Goal: Information Seeking & Learning: Learn about a topic

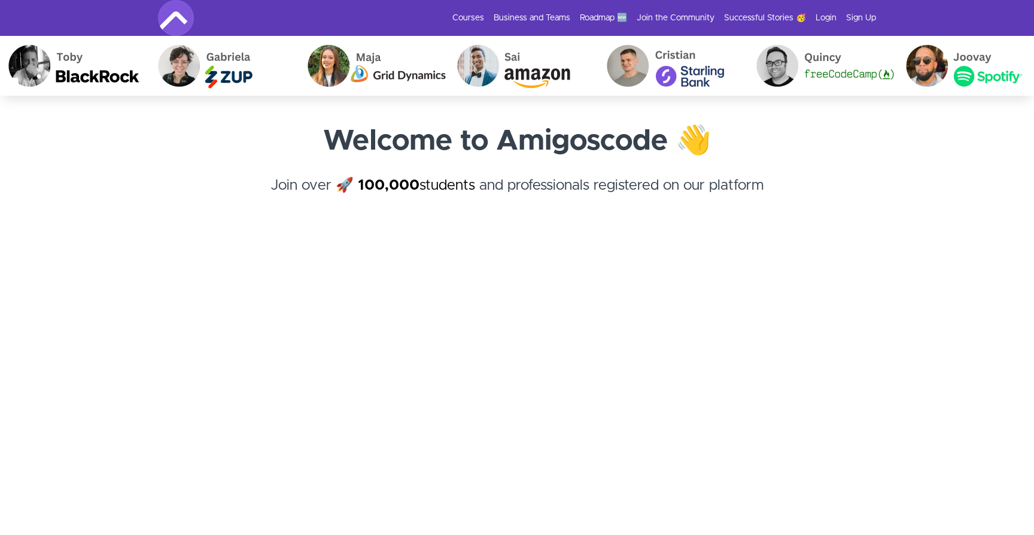
scroll to position [13650, 0]
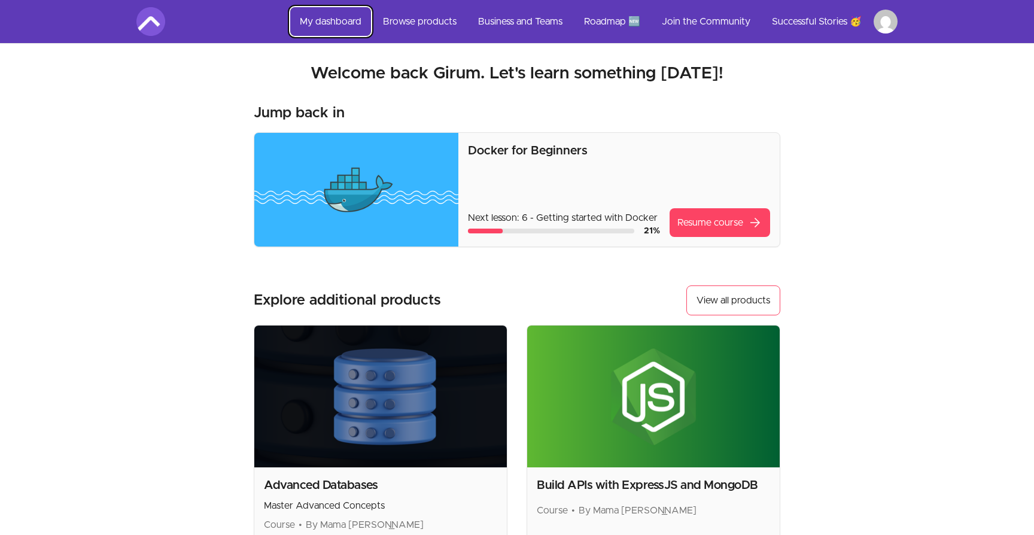
click at [337, 28] on link "My dashboard" at bounding box center [330, 21] width 81 height 29
click at [405, 12] on link "Browse products" at bounding box center [419, 21] width 93 height 29
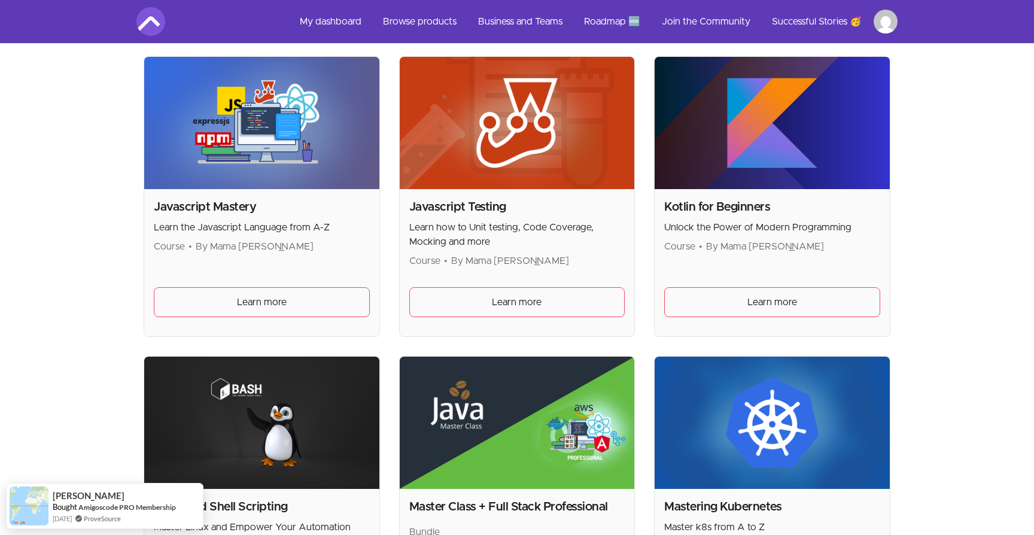
scroll to position [1793, 0]
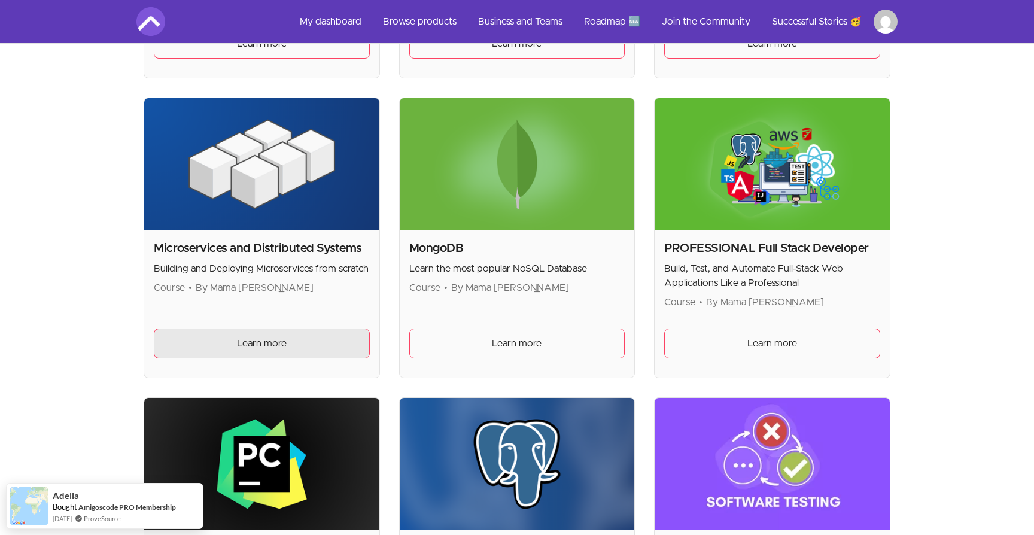
click at [278, 336] on link "Learn more" at bounding box center [262, 343] width 216 height 30
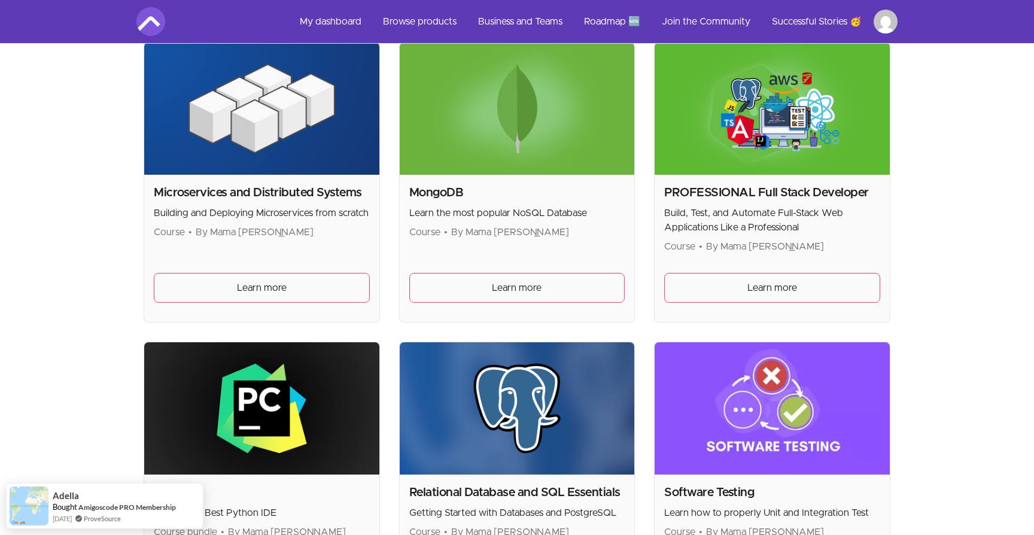
scroll to position [2384, 0]
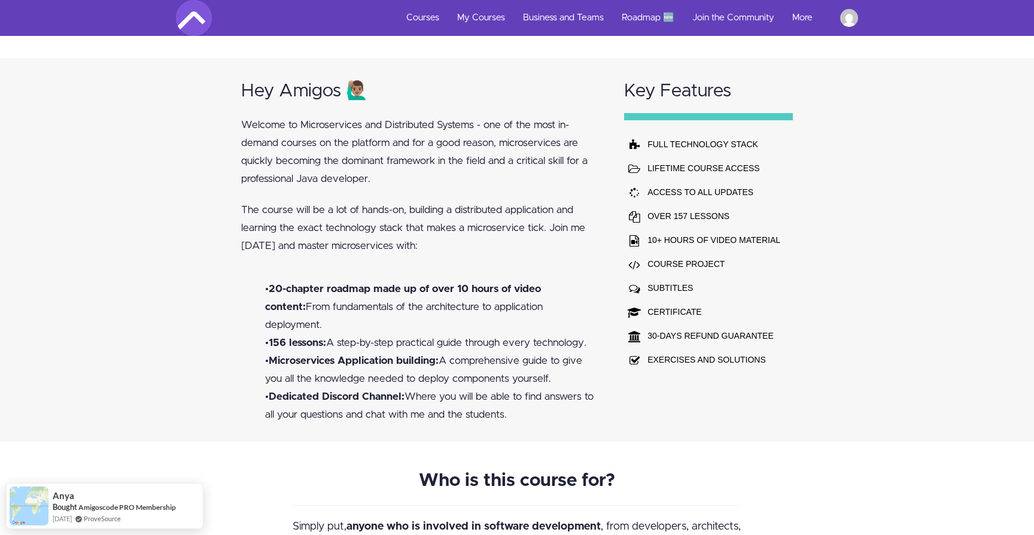
scroll to position [796, 0]
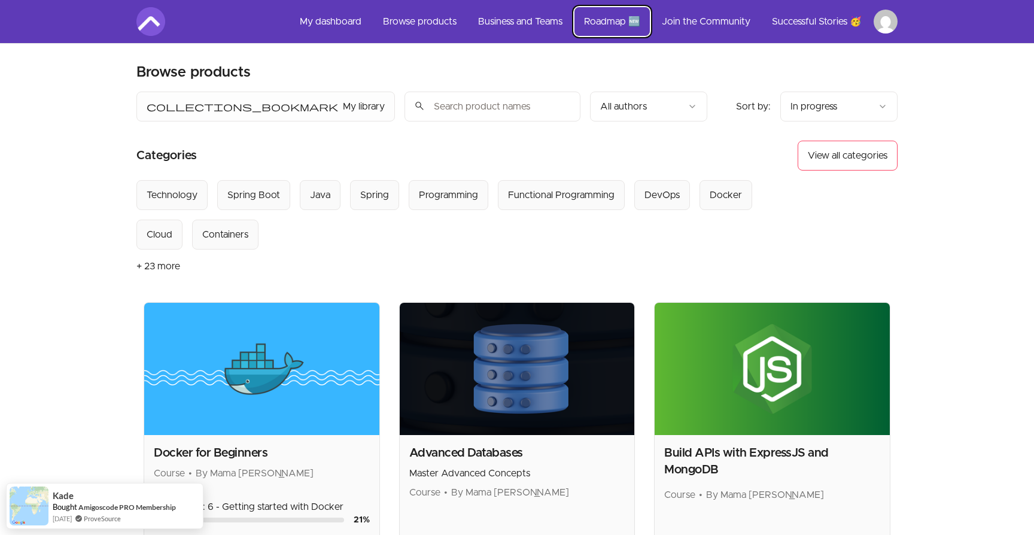
click at [616, 29] on link "Roadmap 🆕" at bounding box center [611, 21] width 75 height 29
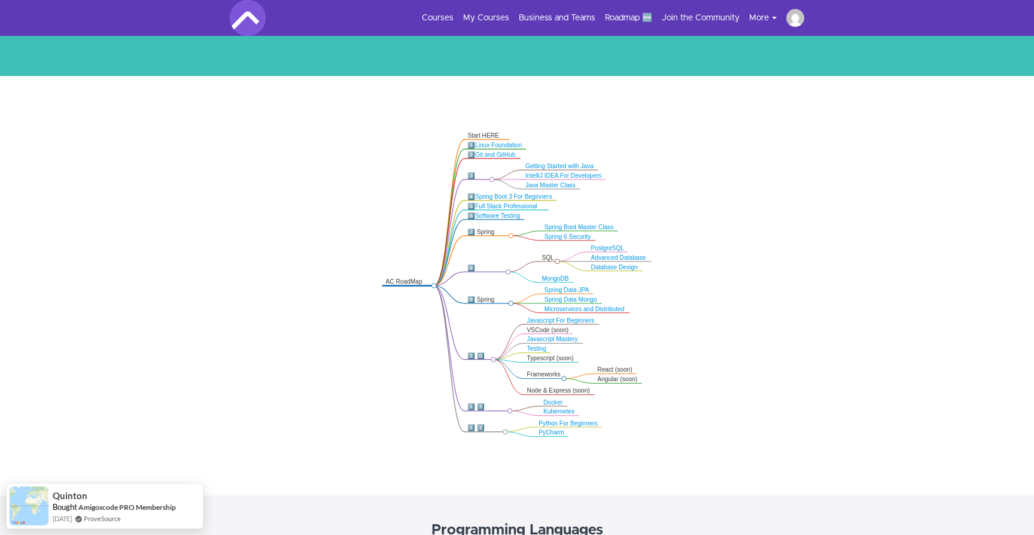
scroll to position [171, 0]
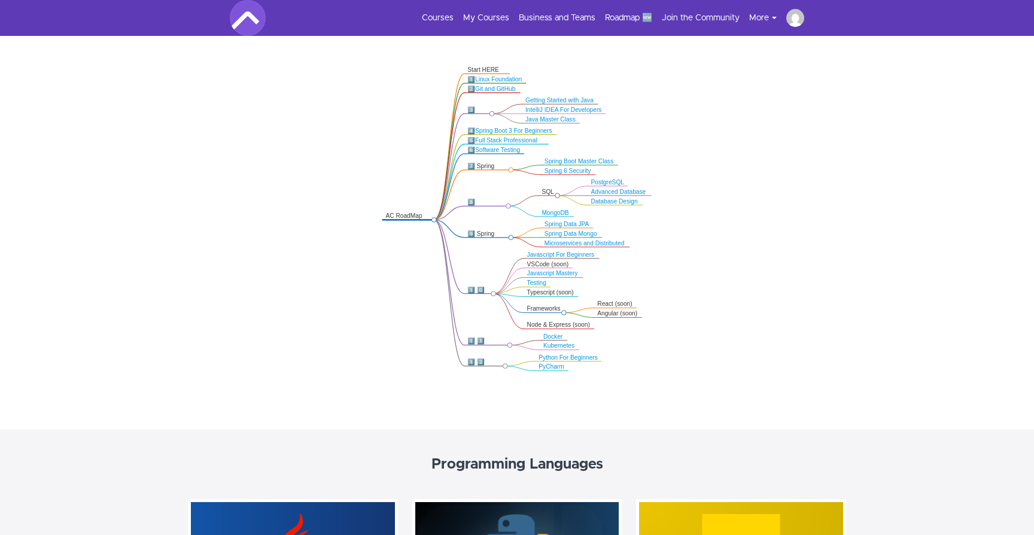
click at [558, 250] on icon ".markmap{font:300 16px/20px sans-serif}.markmap-link{fill:none}.markmap-node>ci…" at bounding box center [517, 218] width 1034 height 321
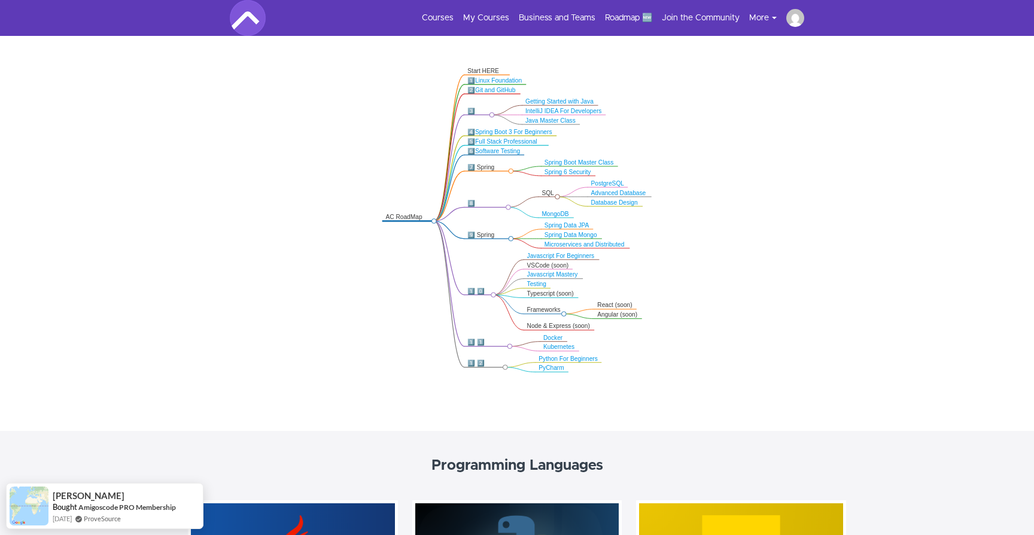
scroll to position [236, 0]
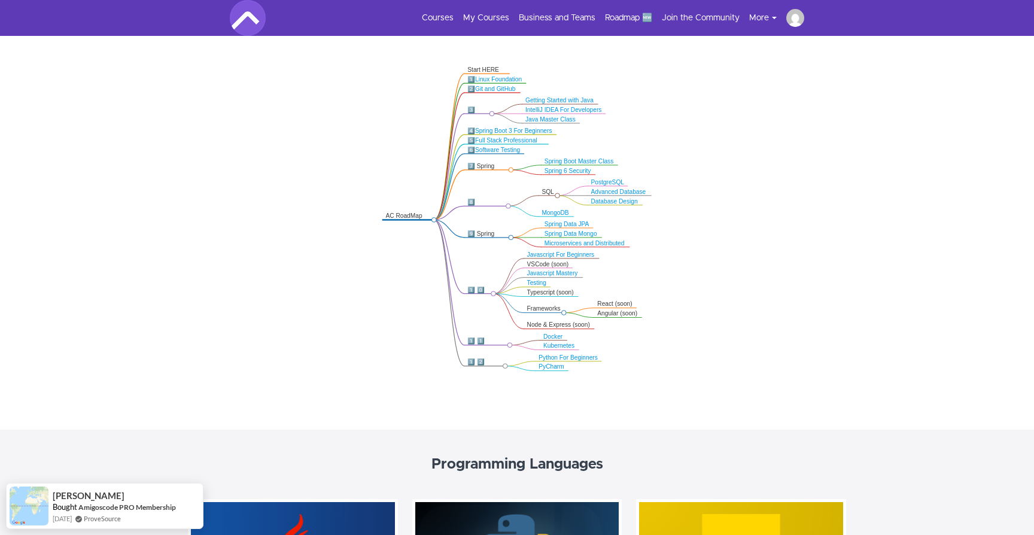
click at [561, 245] on link "Microservices and Distributed" at bounding box center [584, 243] width 80 height 7
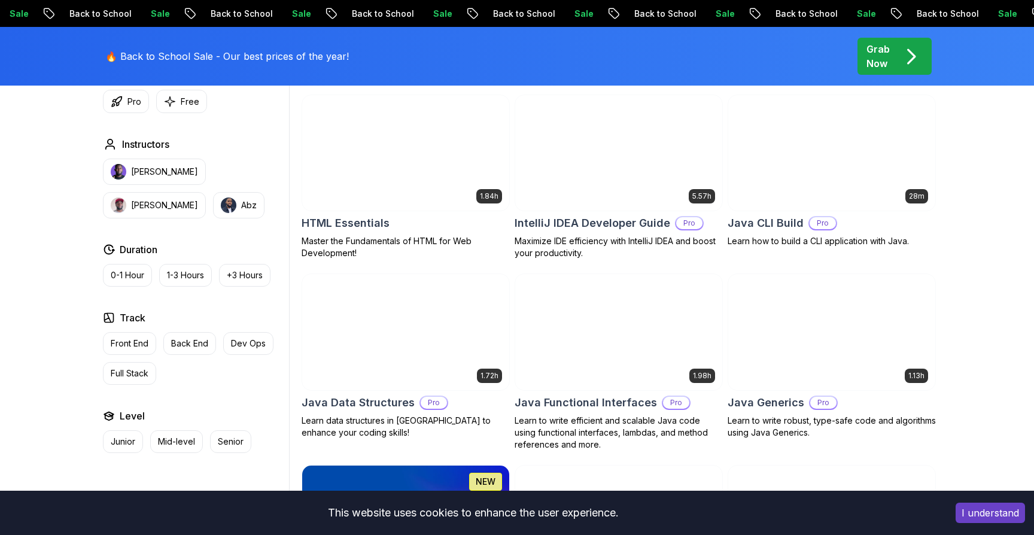
scroll to position [1503, 0]
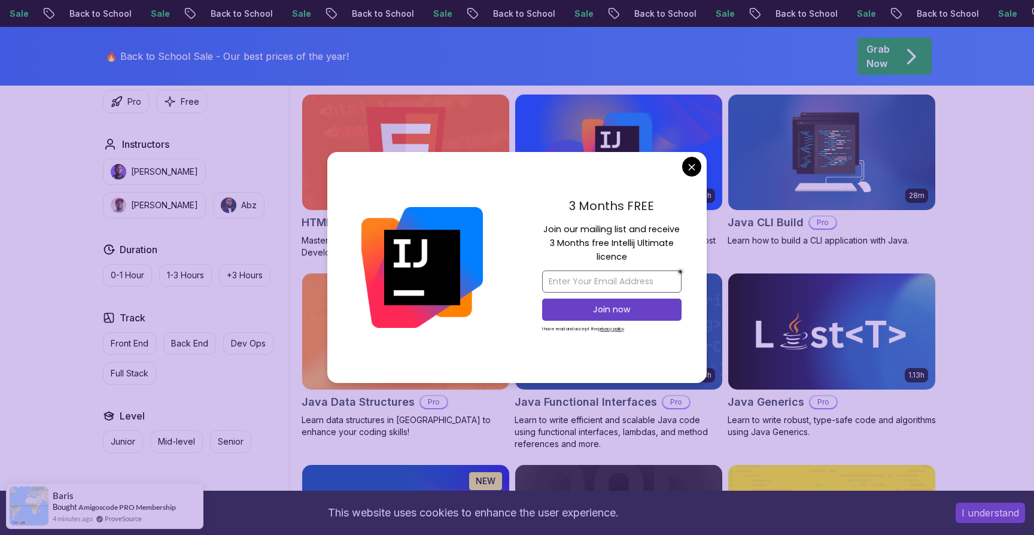
drag, startPoint x: 643, startPoint y: 295, endPoint x: 646, endPoint y: 274, distance: 21.1
click at [644, 293] on div "Join now I have read and accept the privacy policy" at bounding box center [611, 301] width 139 height 74
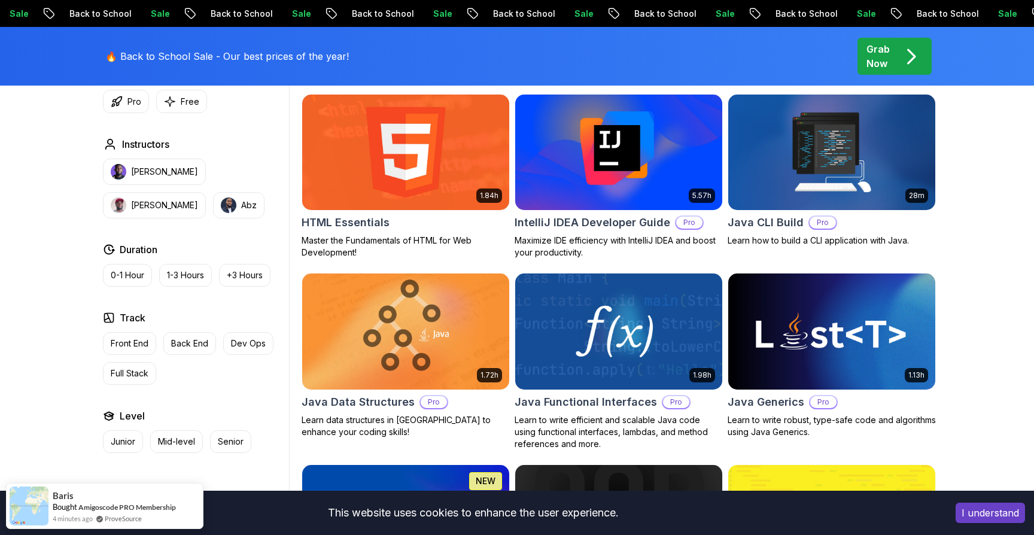
click at [650, 326] on img at bounding box center [618, 330] width 217 height 121
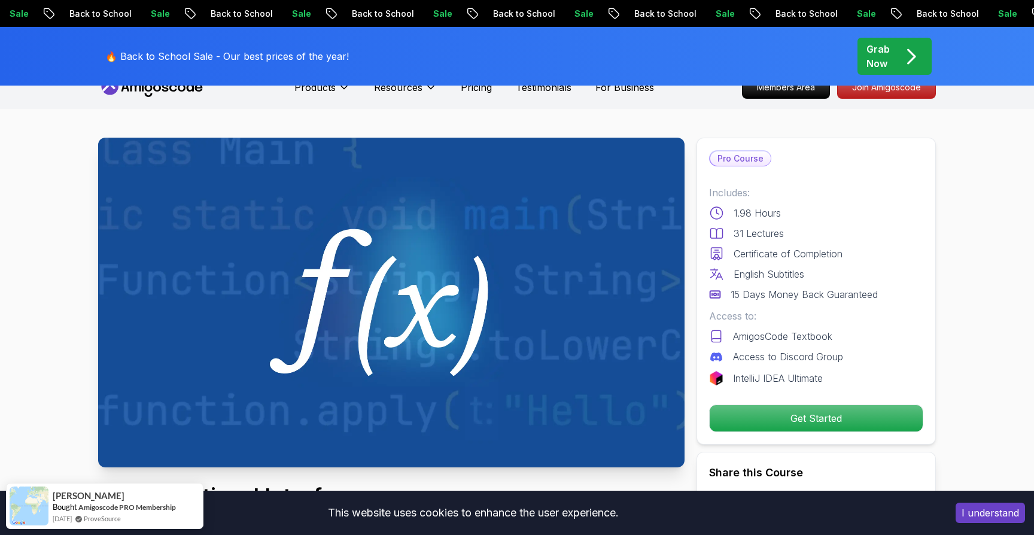
scroll to position [16, 0]
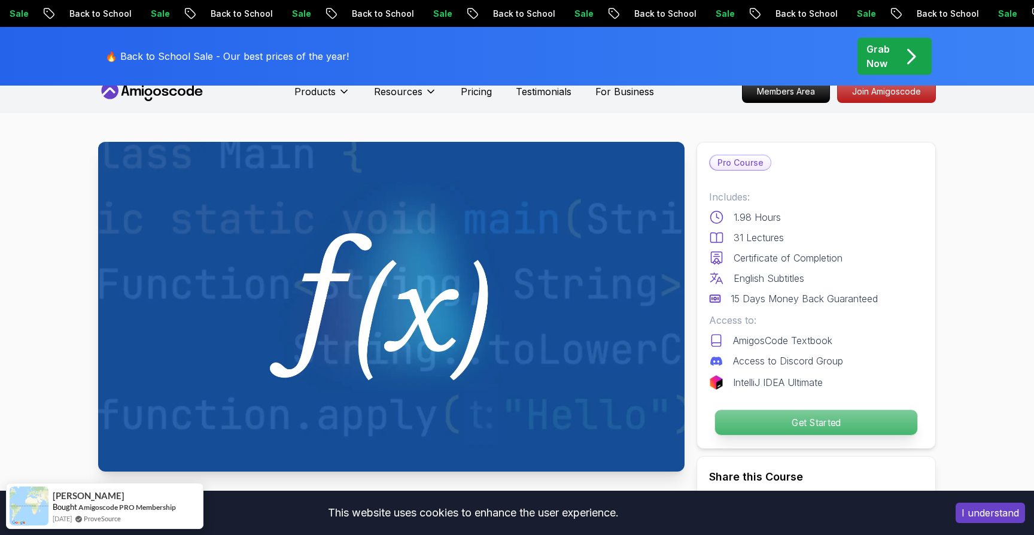
click at [765, 427] on p "Get Started" at bounding box center [816, 422] width 202 height 25
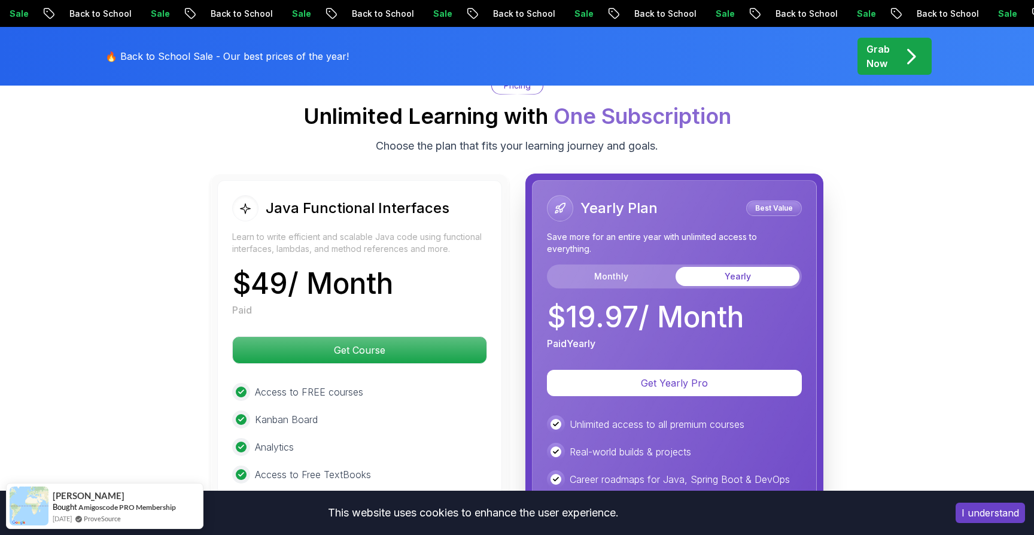
scroll to position [2258, 0]
